Goal: Task Accomplishment & Management: Use online tool/utility

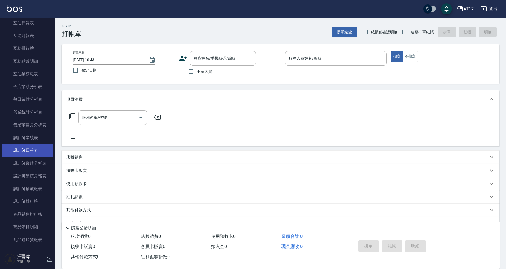
scroll to position [111, 0]
click at [36, 151] on link "設計師日報表" at bounding box center [27, 151] width 51 height 13
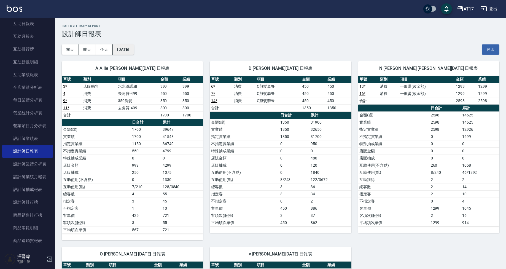
click at [119, 49] on button "[DATE]" at bounding box center [123, 49] width 21 height 10
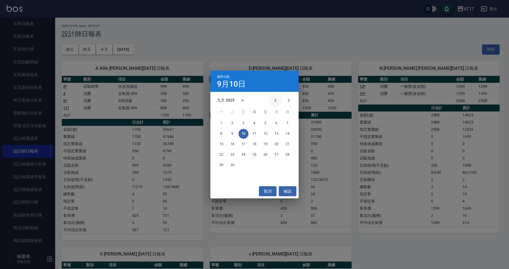
click at [279, 98] on button "Previous month" at bounding box center [275, 100] width 13 height 13
click at [276, 164] on button "30" at bounding box center [277, 165] width 10 height 10
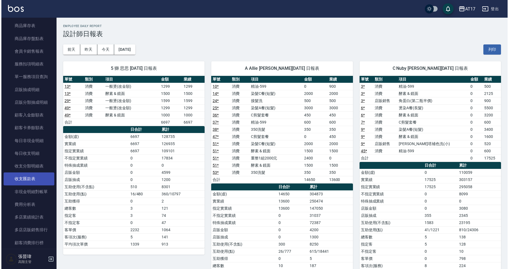
scroll to position [338, 0]
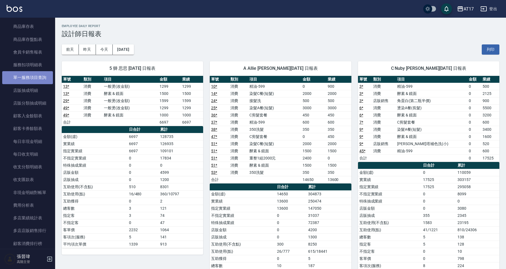
click at [44, 76] on link "單一服務項目查詢" at bounding box center [27, 77] width 51 height 13
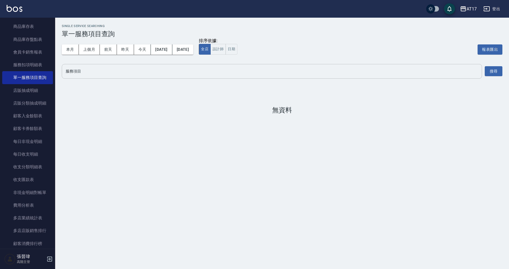
scroll to position [0, 0]
click at [127, 69] on input "服務項目" at bounding box center [271, 71] width 415 height 10
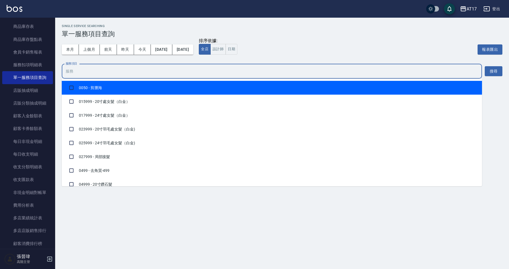
scroll to position [0, 0]
click at [226, 47] on button "設計師" at bounding box center [217, 49] width 15 height 11
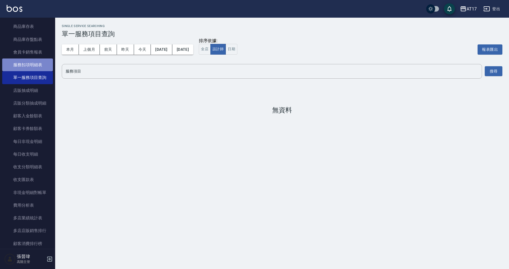
click at [31, 65] on link "服務扣項明細表" at bounding box center [27, 64] width 51 height 13
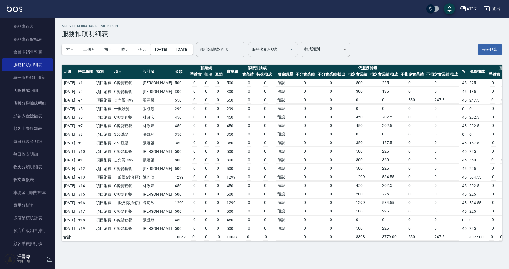
click at [243, 50] on input "設計師編號/姓名" at bounding box center [220, 50] width 45 height 10
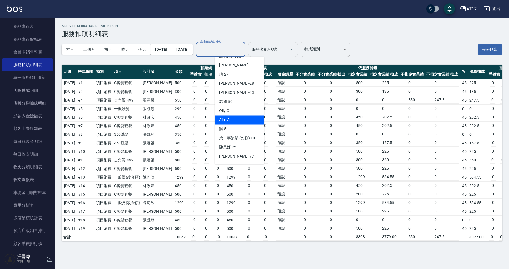
scroll to position [98, 0]
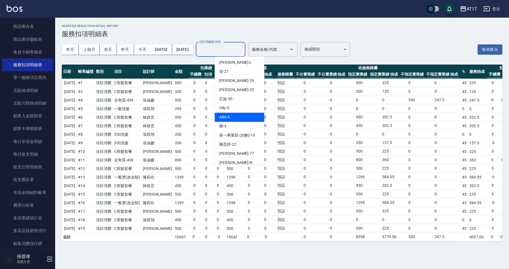
click at [255, 113] on div "Allie -A" at bounding box center [240, 117] width 50 height 9
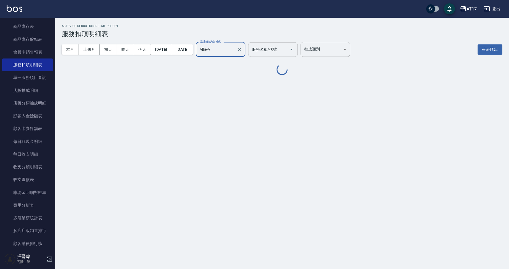
type input "Allie-A"
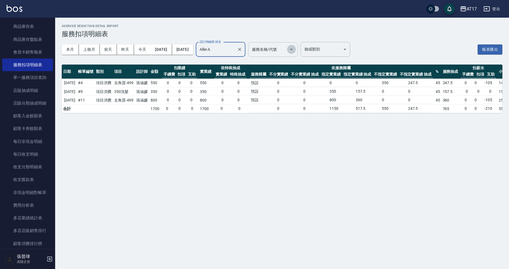
click at [295, 49] on icon "Open" at bounding box center [291, 49] width 7 height 7
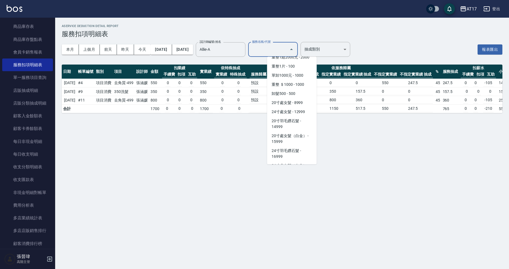
scroll to position [613, 0]
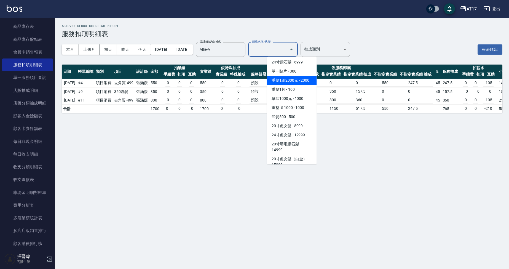
click at [295, 84] on span "重整1組2000元 - 2000" at bounding box center [292, 80] width 50 height 9
type input "重整1組2000元(7006)"
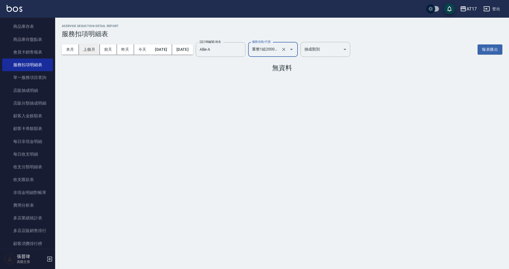
click at [85, 50] on button "上個月" at bounding box center [89, 49] width 21 height 10
